Goal: Information Seeking & Learning: Learn about a topic

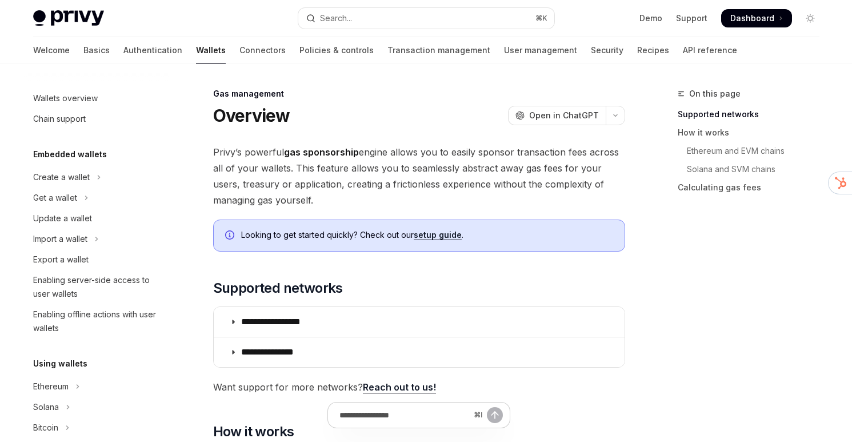
scroll to position [608, 0]
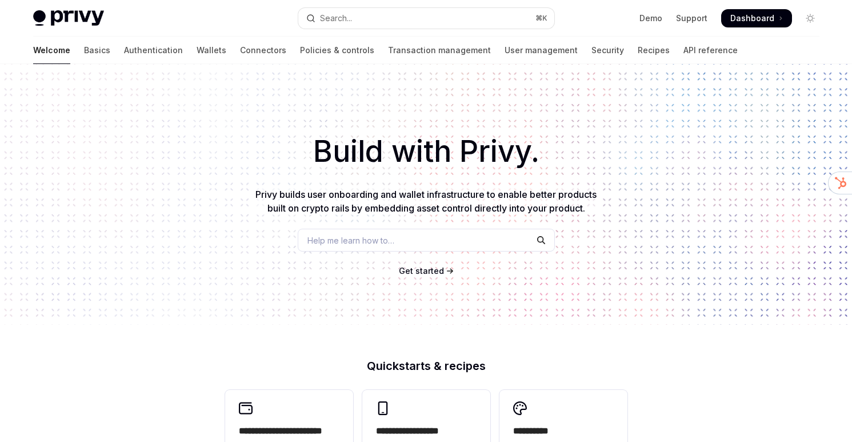
click at [346, 9] on button "Search... ⌘ K" at bounding box center [426, 18] width 256 height 21
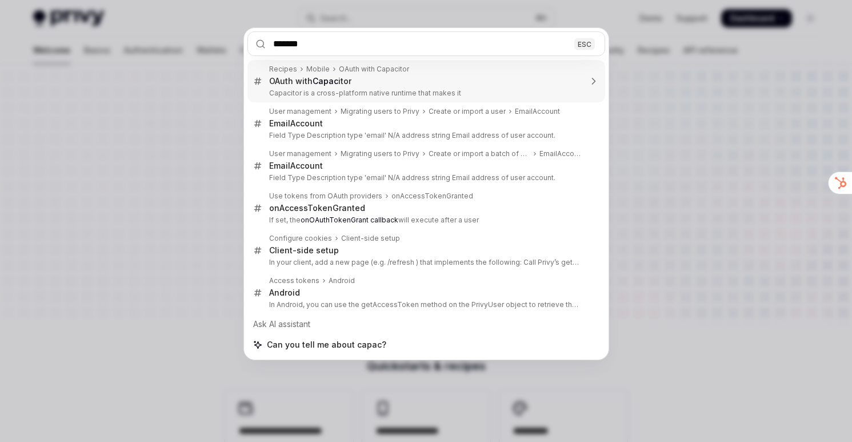
type input "********"
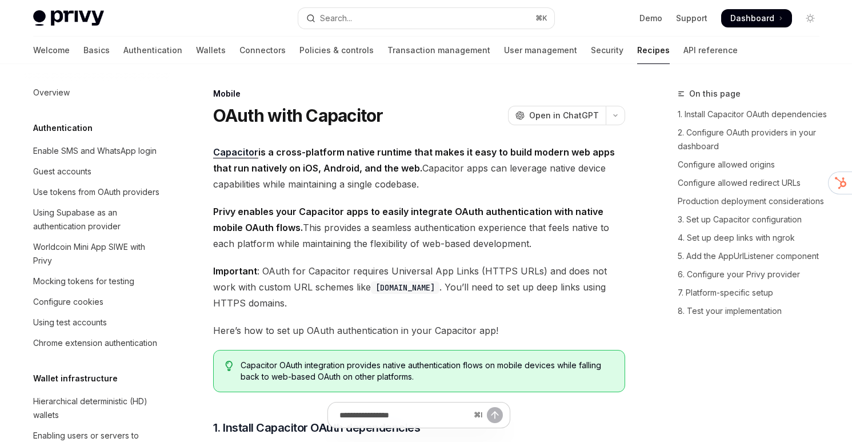
type textarea "*"
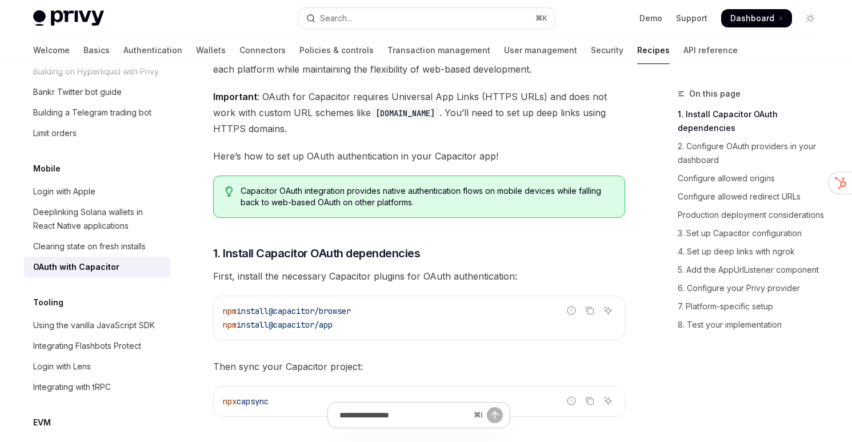
scroll to position [175, 0]
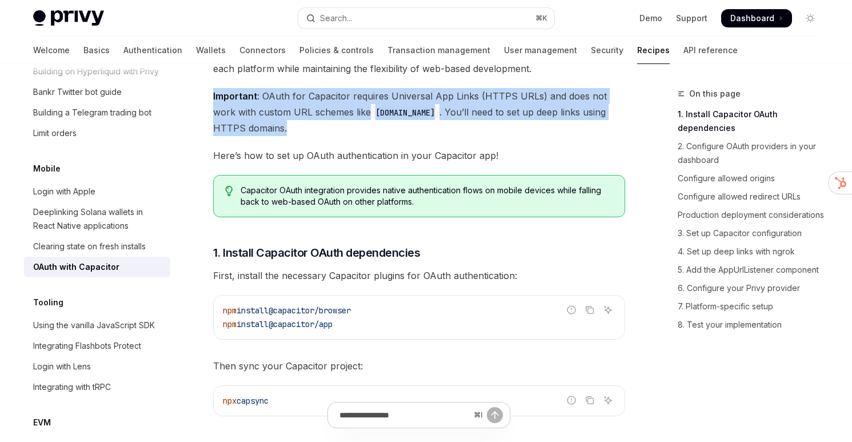
drag, startPoint x: 357, startPoint y: 124, endPoint x: 356, endPoint y: 85, distance: 39.4
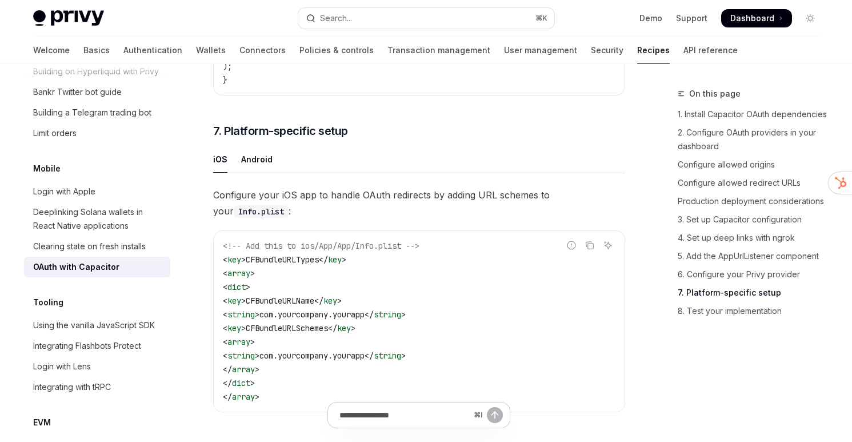
scroll to position [3363, 0]
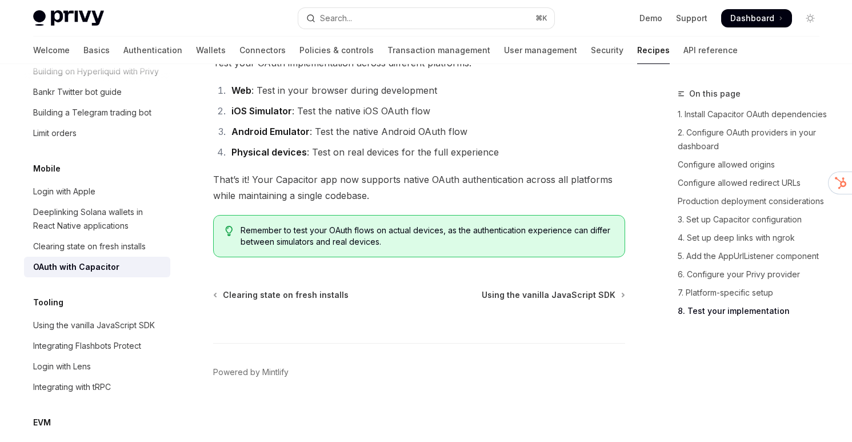
click at [373, 12] on button "Search... ⌘ K" at bounding box center [426, 18] width 256 height 21
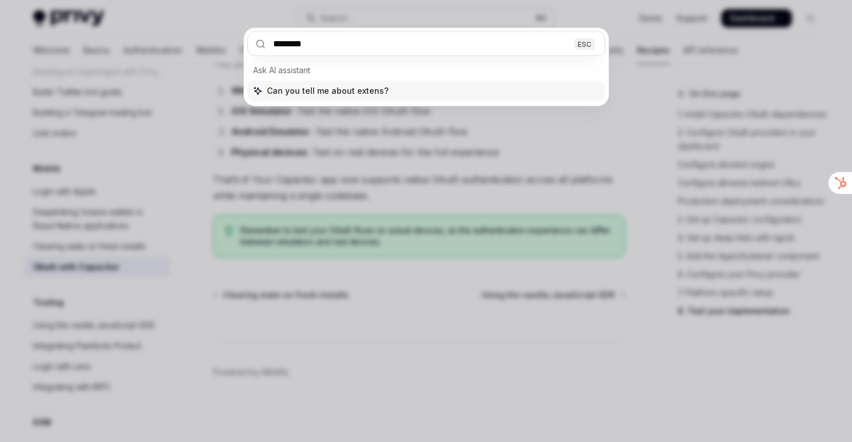
type input "*********"
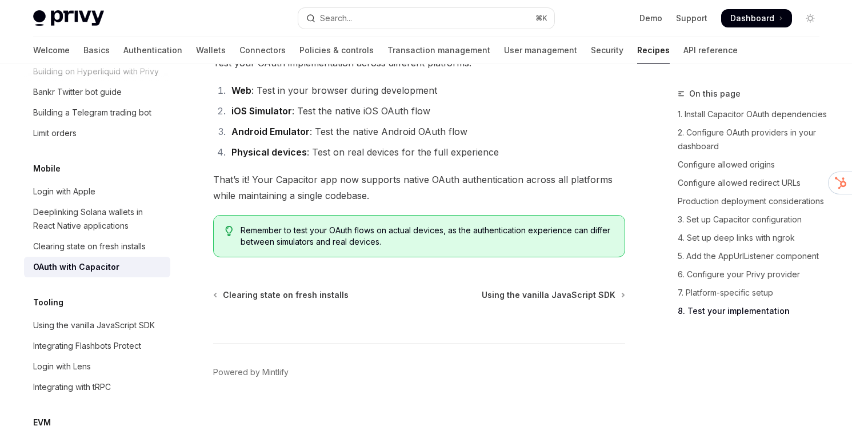
type textarea "*"
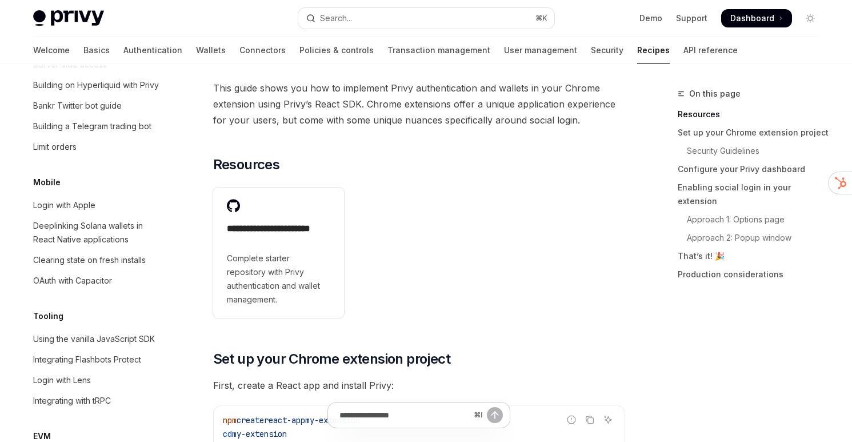
scroll to position [90, 0]
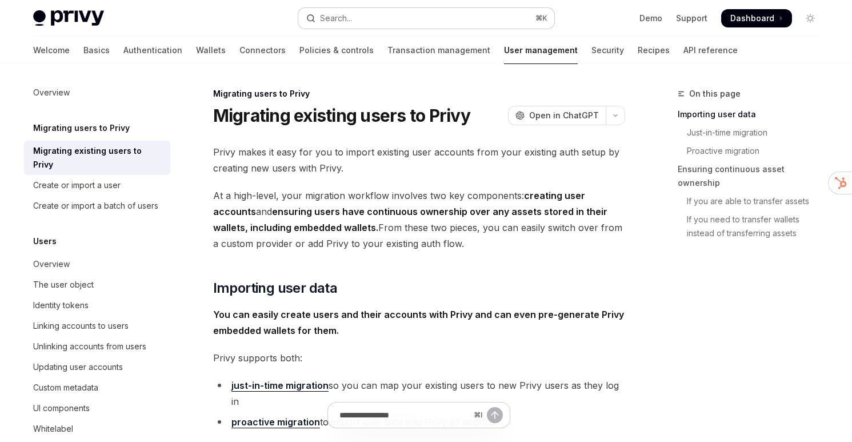
click at [432, 22] on button "Search... ⌘ K" at bounding box center [426, 18] width 256 height 21
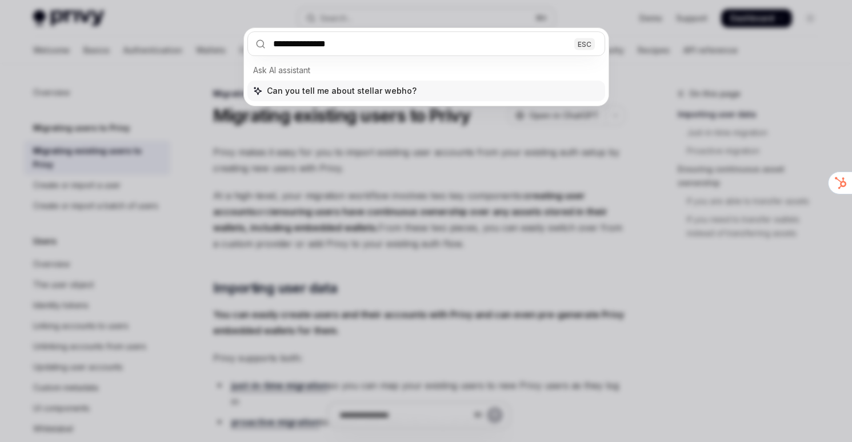
type input "**********"
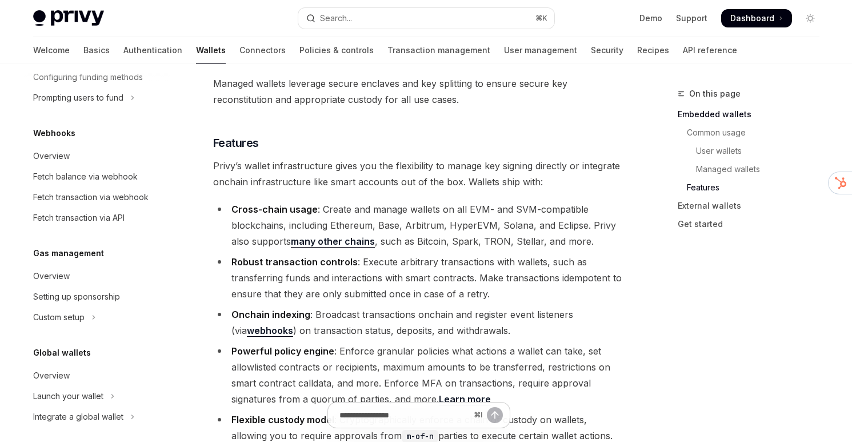
scroll to position [530, 0]
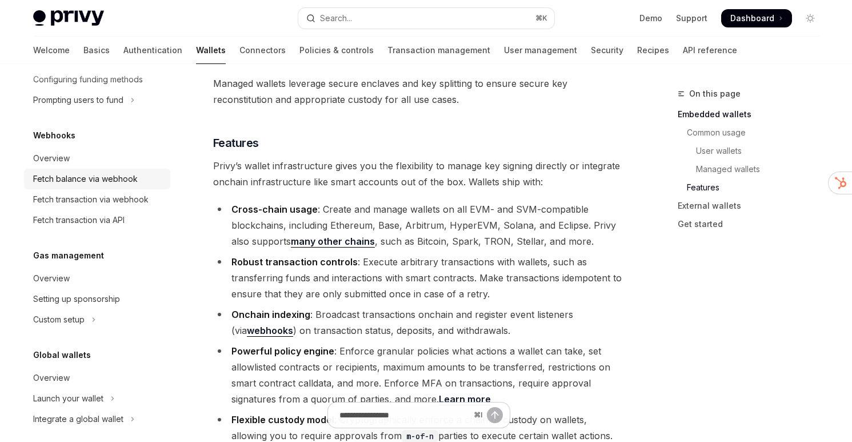
click at [80, 170] on link "Fetch balance via webhook" at bounding box center [97, 179] width 146 height 21
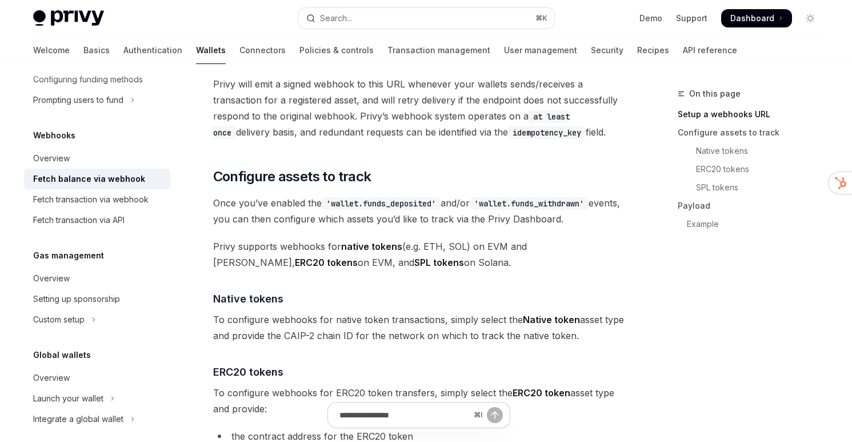
scroll to position [435, 0]
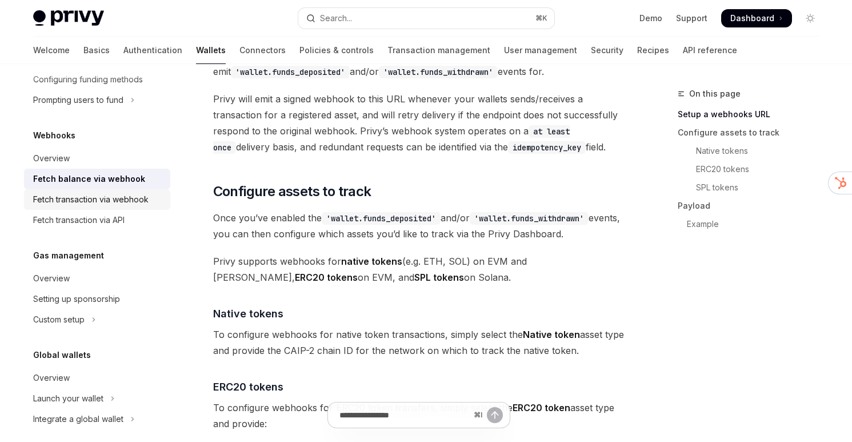
click at [132, 199] on div "Fetch transaction via webhook" at bounding box center [90, 200] width 115 height 14
type textarea "*"
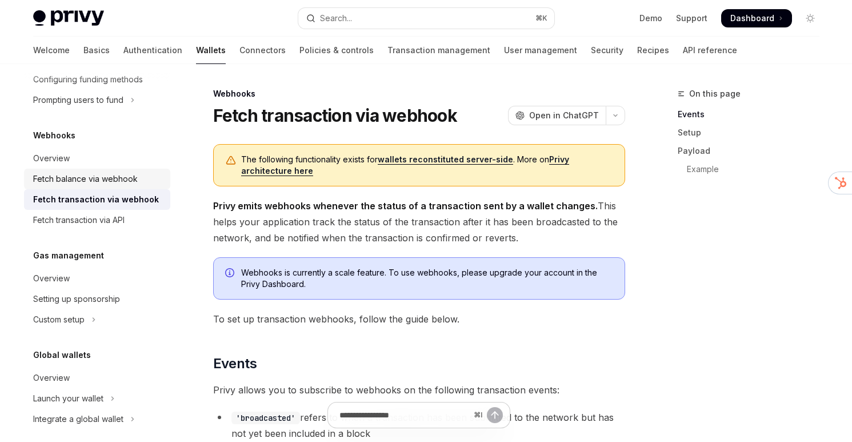
click at [69, 178] on div "Fetch balance via webhook" at bounding box center [85, 179] width 105 height 14
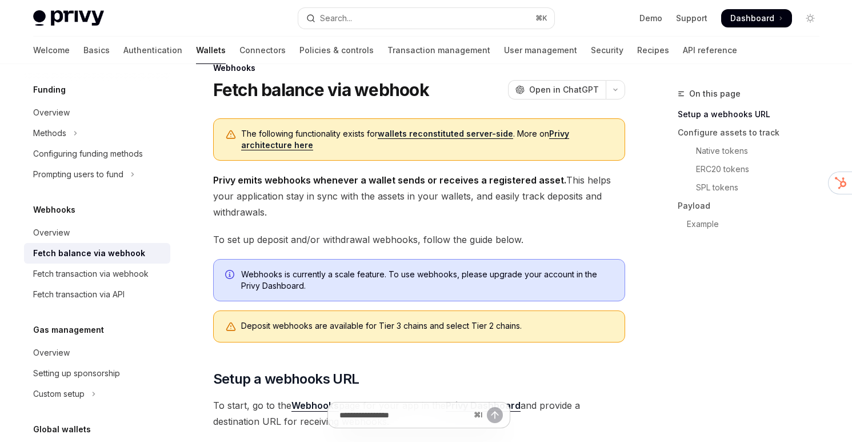
scroll to position [29, 0]
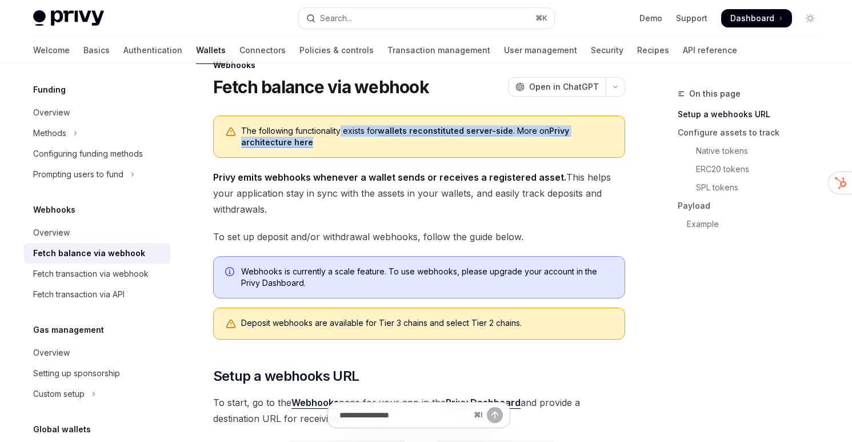
drag, startPoint x: 341, startPoint y: 146, endPoint x: 339, endPoint y: 125, distance: 21.2
click at [339, 125] on div "The following functionality exists for wallets reconstituted server-side . More…" at bounding box center [419, 136] width 412 height 42
click at [297, 145] on link "Privy architecture here" at bounding box center [405, 137] width 328 height 22
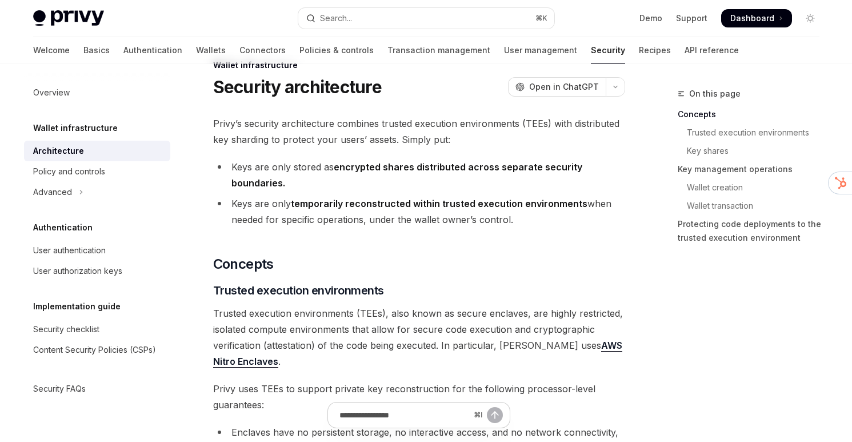
type textarea "*"
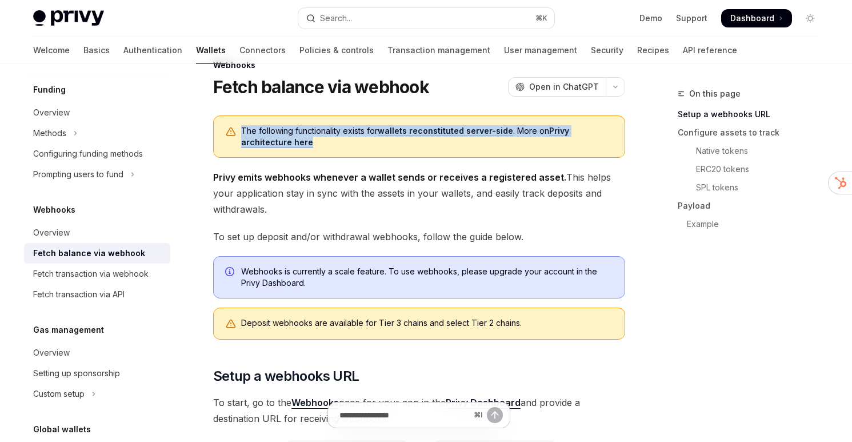
drag, startPoint x: 333, startPoint y: 146, endPoint x: 333, endPoint y: 111, distance: 34.9
copy span "The following functionality exists for wallets reconstituted server-side . More…"
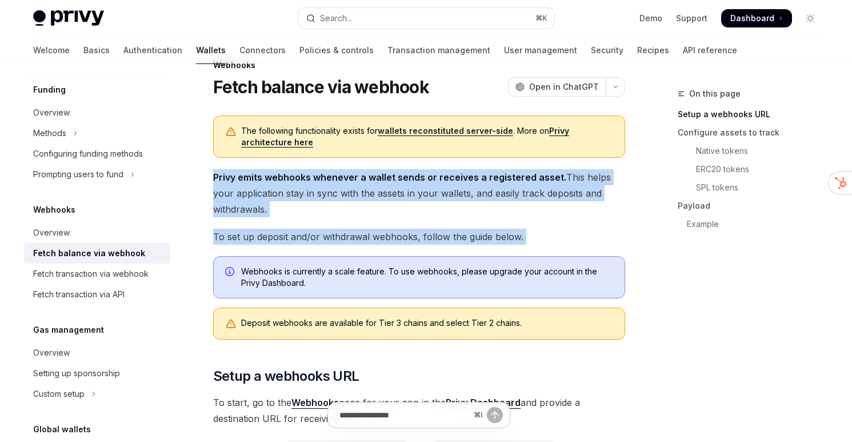
drag, startPoint x: 427, startPoint y: 162, endPoint x: 421, endPoint y: 245, distance: 83.1
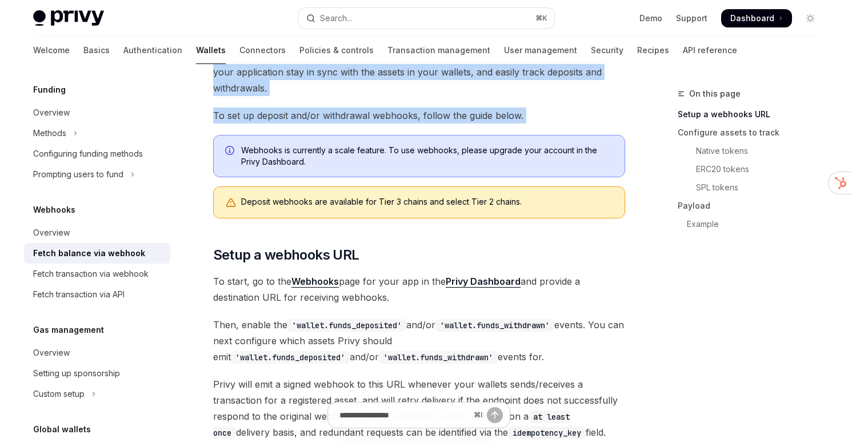
scroll to position [157, 0]
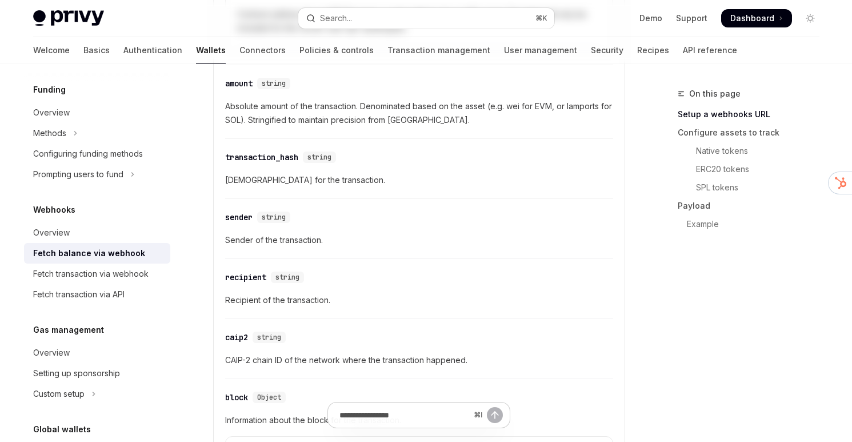
scroll to position [0, 0]
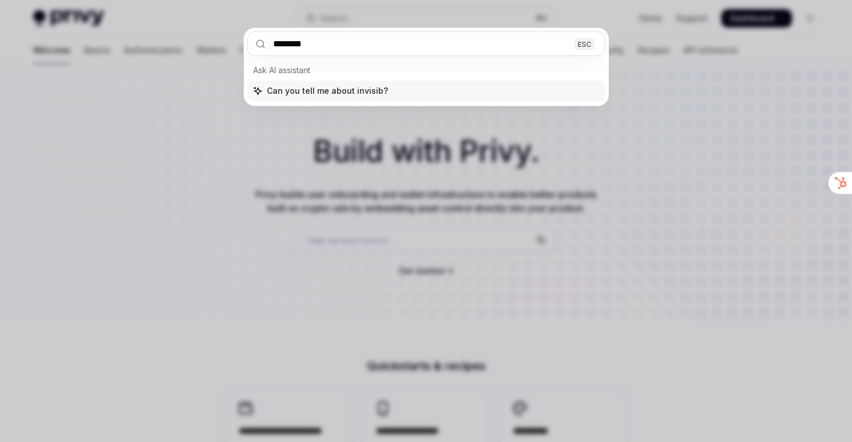
type input "*********"
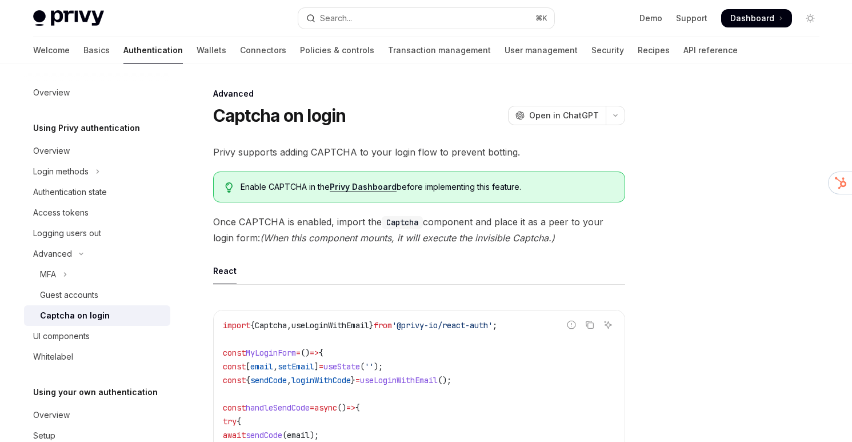
type textarea "*"
click at [492, 17] on button "Search... ⌘ K" at bounding box center [426, 18] width 256 height 21
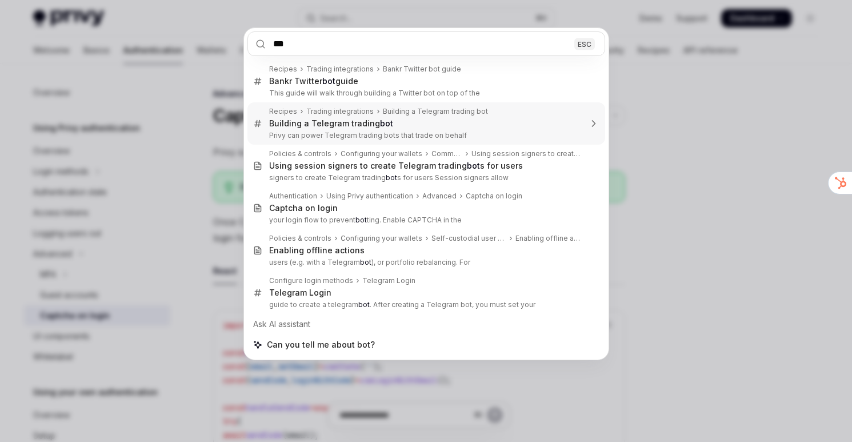
type input "***"
click at [638, 225] on div "*** ESC Recipes Trading integrations Bankr Twitter bot guide Bankr Twitter bot …" at bounding box center [426, 221] width 852 height 442
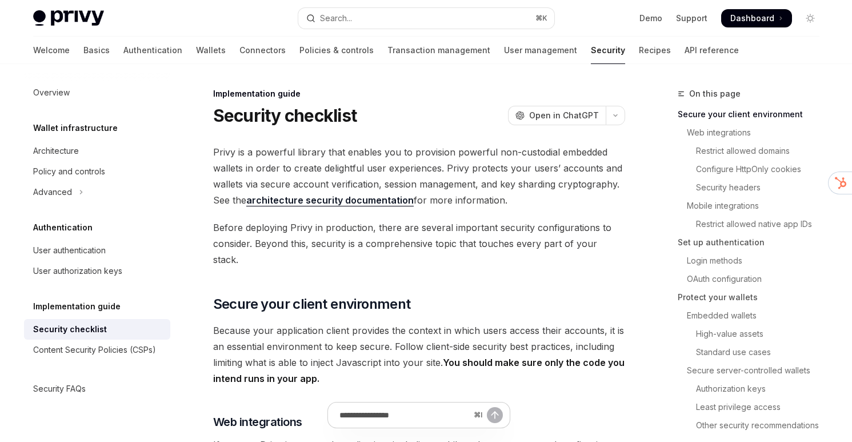
click at [120, 332] on div "Security checklist" at bounding box center [98, 329] width 130 height 14
type textarea "*"
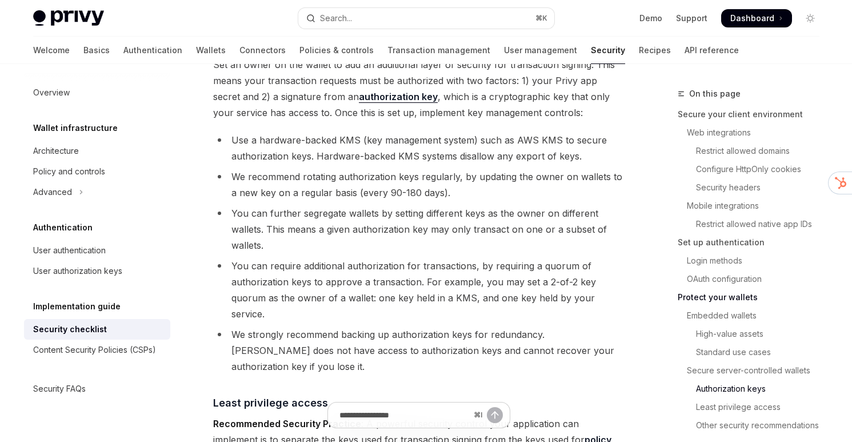
scroll to position [1903, 0]
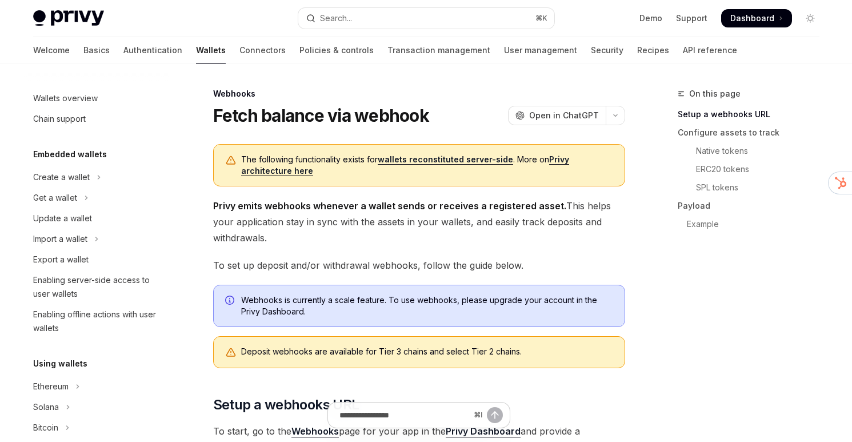
scroll to position [455, 0]
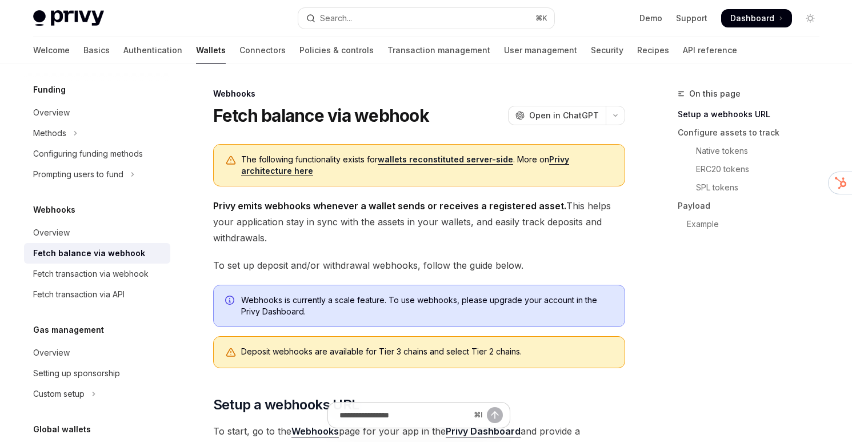
click at [421, 222] on span "Privy emits webhooks whenever a wallet sends or receives a registered asset. Th…" at bounding box center [419, 222] width 412 height 48
click at [334, 23] on div "Search..." at bounding box center [336, 18] width 32 height 14
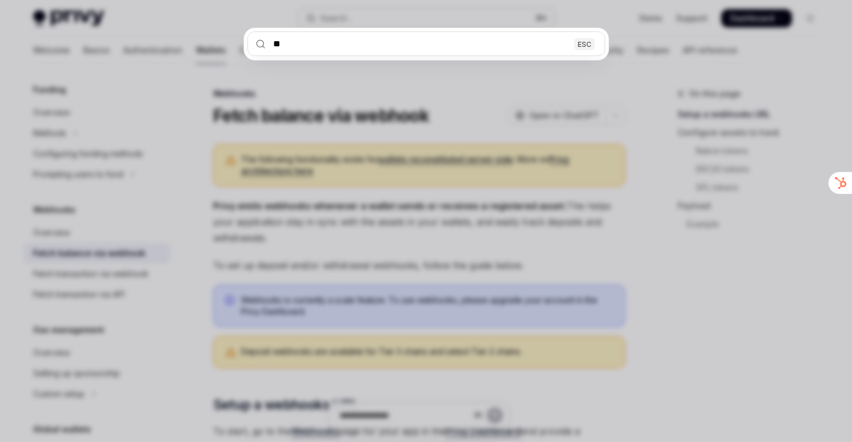
type input "***"
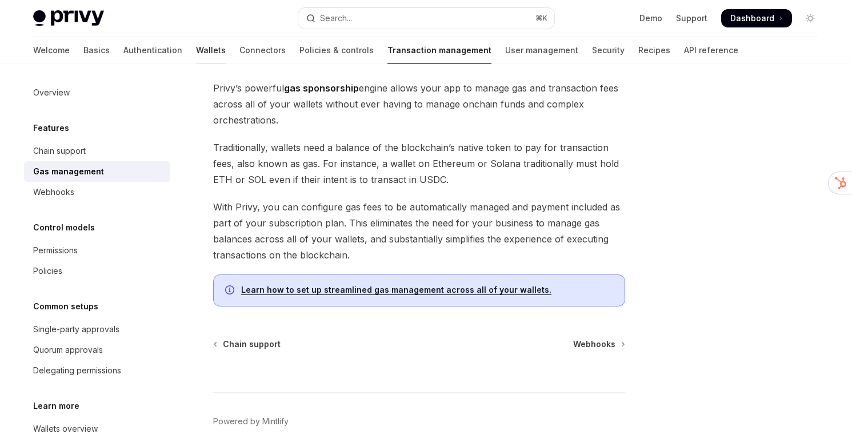
click at [196, 54] on link "Wallets" at bounding box center [211, 50] width 30 height 27
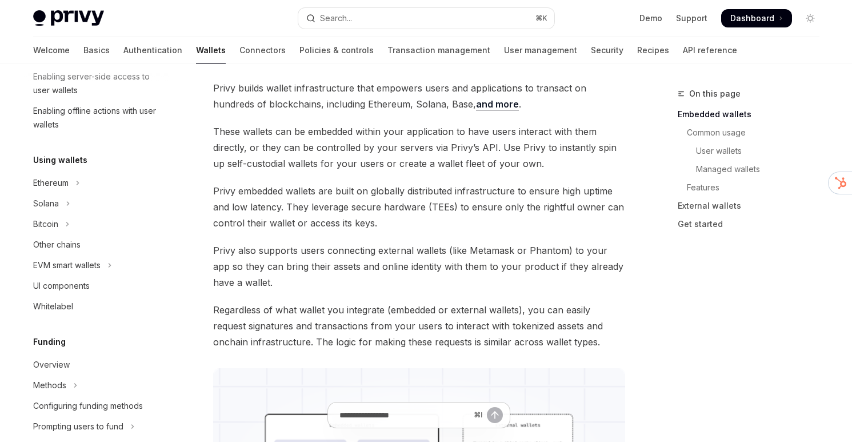
scroll to position [184, 0]
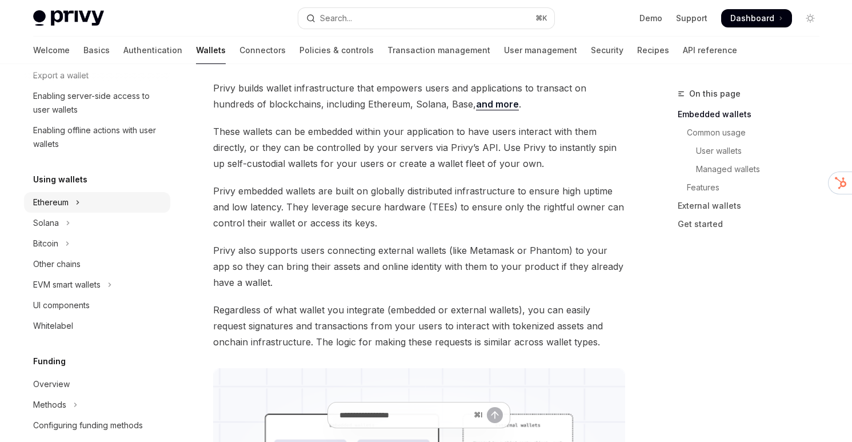
click at [82, 207] on button "Ethereum" at bounding box center [97, 202] width 146 height 21
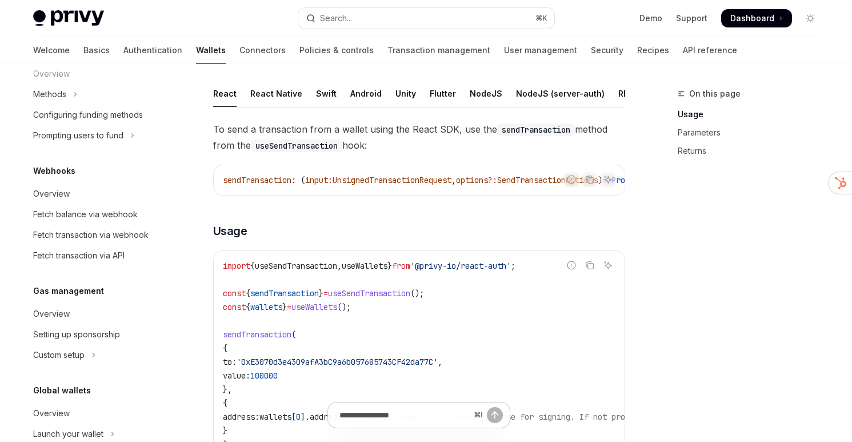
scroll to position [739, 0]
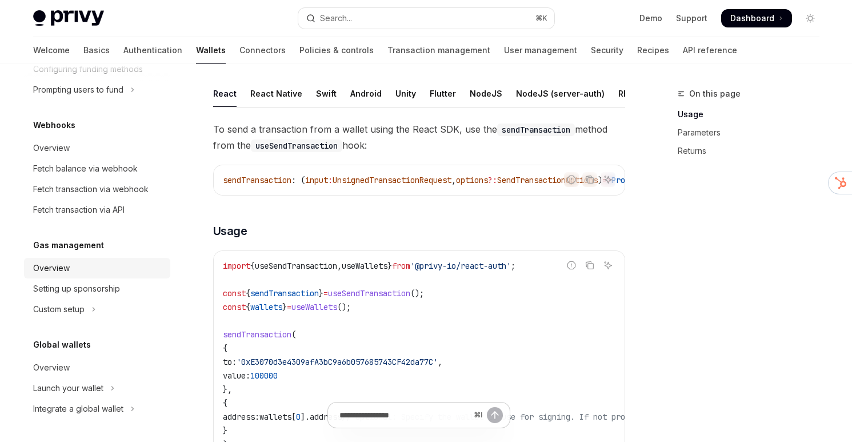
click at [80, 267] on div "Overview" at bounding box center [98, 268] width 130 height 14
type textarea "*"
